Goal: Task Accomplishment & Management: Manage account settings

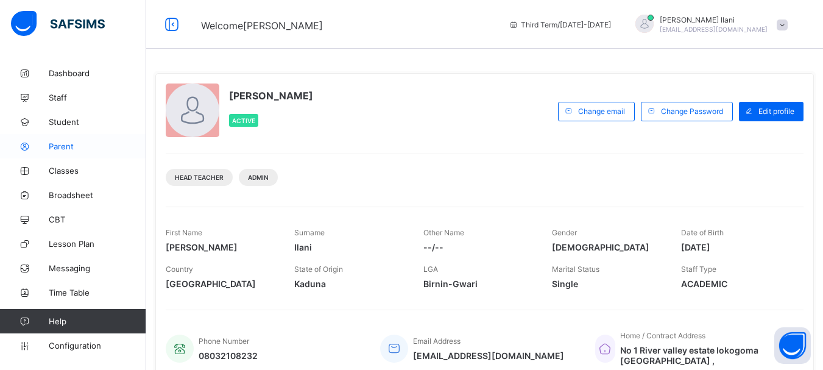
click at [64, 151] on span "Parent" at bounding box center [97, 146] width 97 height 10
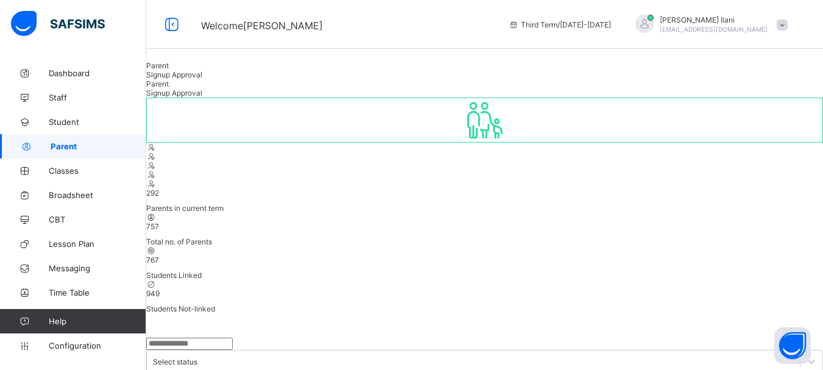
click at [202, 79] on span "Signup Approval" at bounding box center [174, 74] width 56 height 9
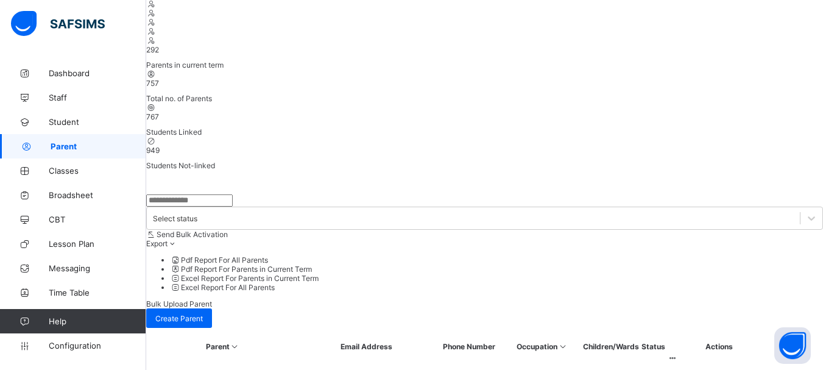
scroll to position [144, 0]
click at [63, 219] on span "CBT" at bounding box center [97, 219] width 97 height 10
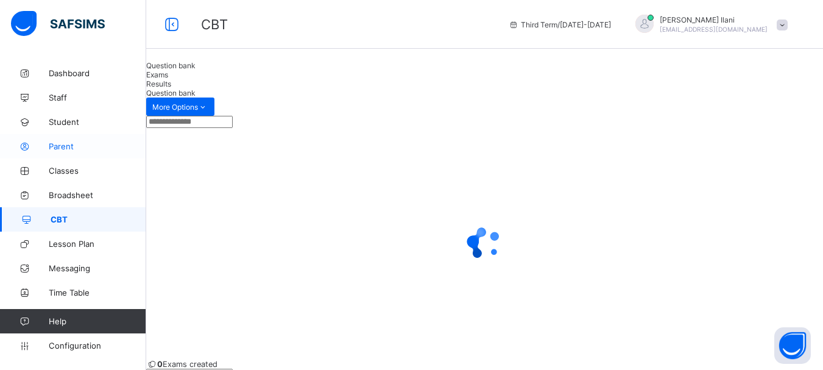
click at [73, 143] on span "Parent" at bounding box center [97, 146] width 97 height 10
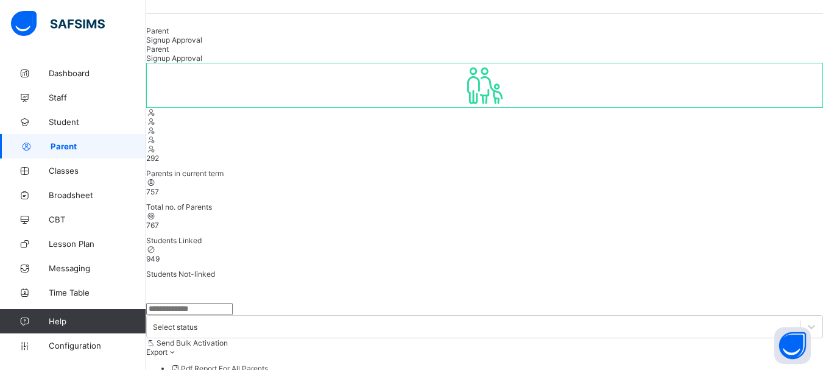
scroll to position [41, 0]
